Goal: Register for event/course

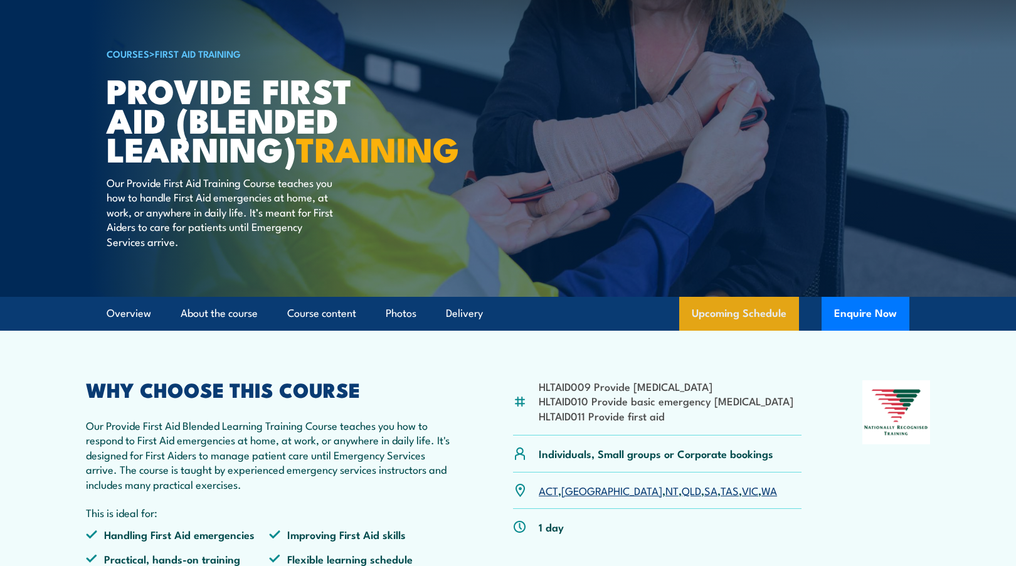
click at [734, 330] on link "Upcoming Schedule" at bounding box center [739, 314] width 120 height 34
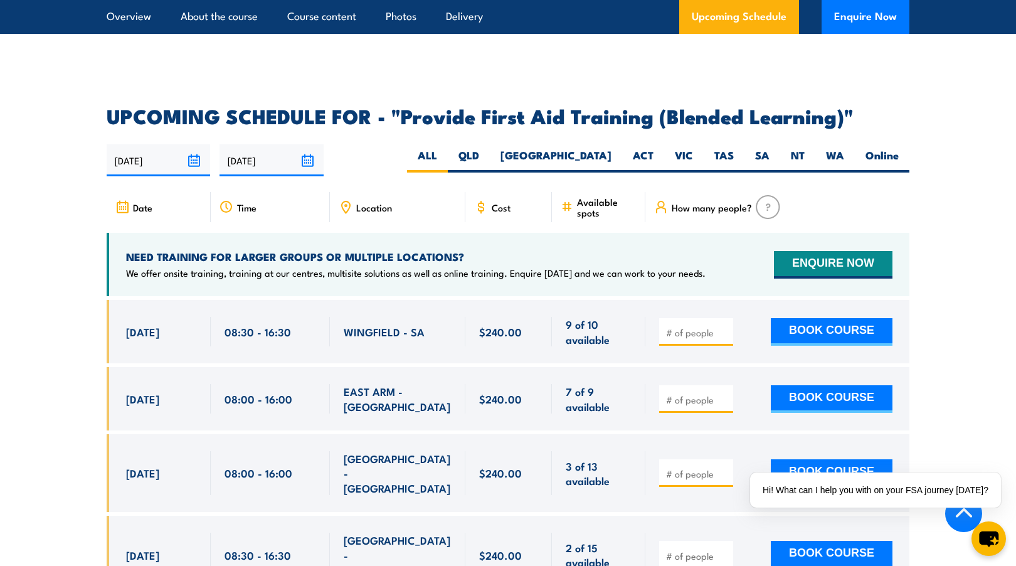
scroll to position [2297, 0]
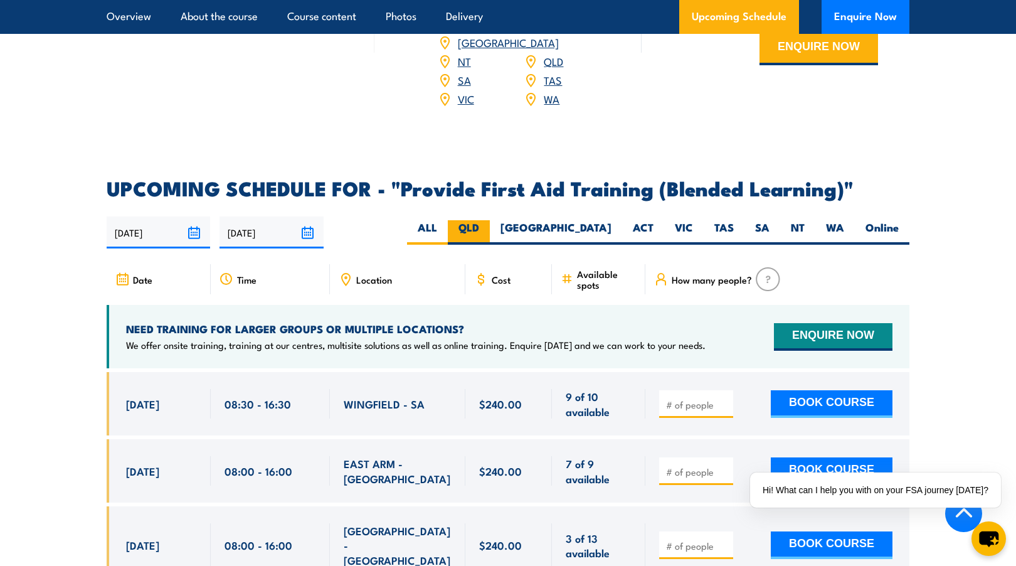
click at [490, 238] on label "QLD" at bounding box center [469, 232] width 42 height 24
click at [487, 228] on input "QLD" at bounding box center [483, 224] width 8 height 8
radio input "true"
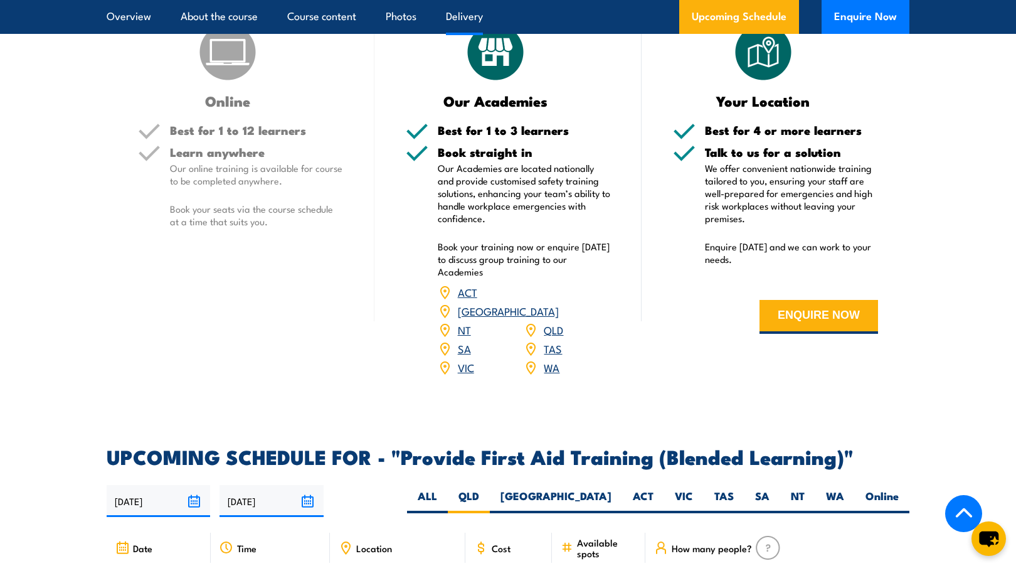
scroll to position [1858, 0]
